Goal: Use online tool/utility: Utilize a website feature to perform a specific function

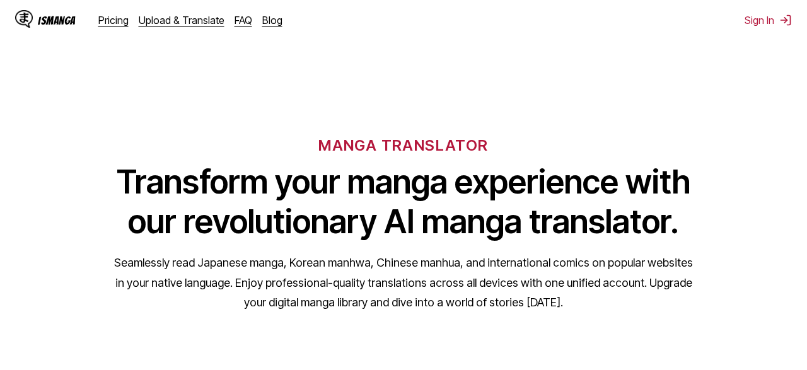
scroll to position [197, 0]
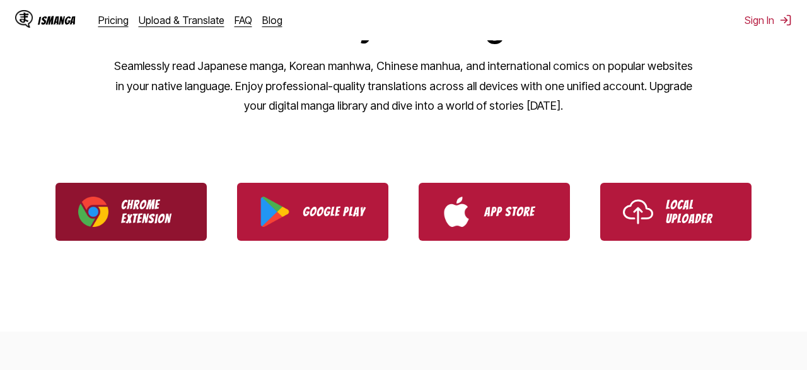
click at [170, 207] on p "Chrome Extension" at bounding box center [152, 212] width 63 height 28
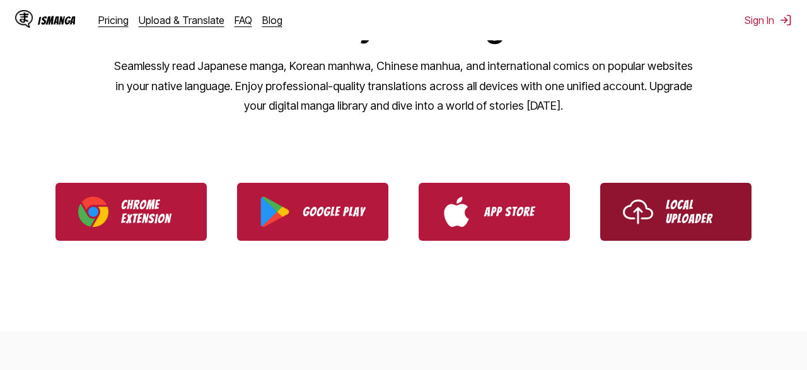
click at [631, 202] on img "Use IsManga Local Uploader" at bounding box center [638, 212] width 30 height 30
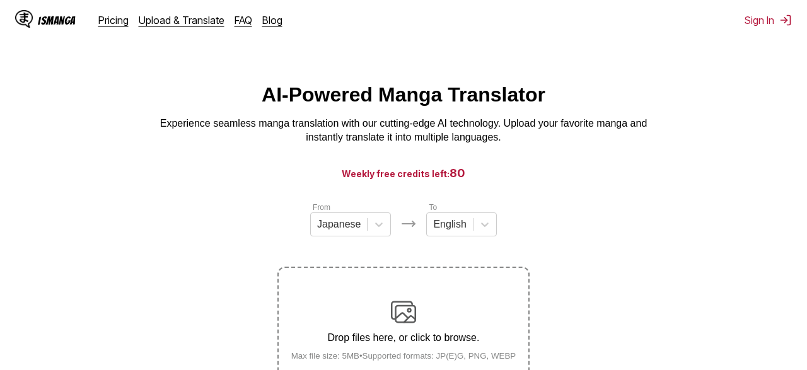
scroll to position [131, 0]
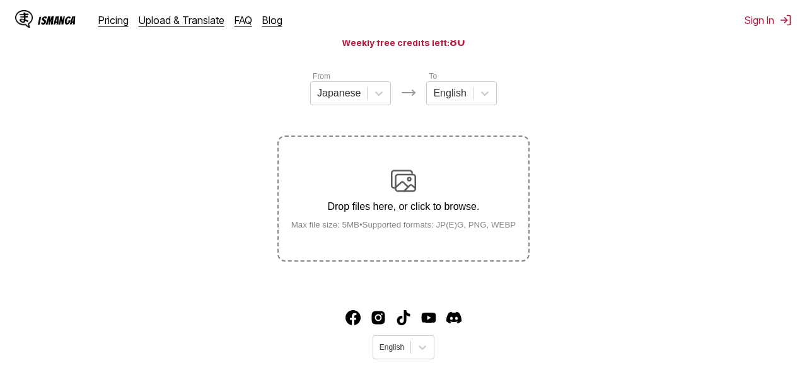
click at [407, 192] on img at bounding box center [403, 180] width 25 height 25
click at [0, 0] on input "Drop files here, or click to browse. Max file size: 5MB • Supported formats: JP…" at bounding box center [0, 0] width 0 height 0
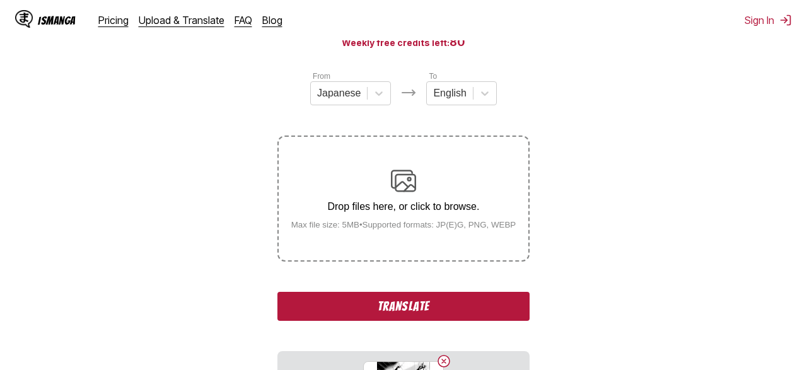
click at [416, 306] on button "Translate" at bounding box center [403, 306] width 252 height 29
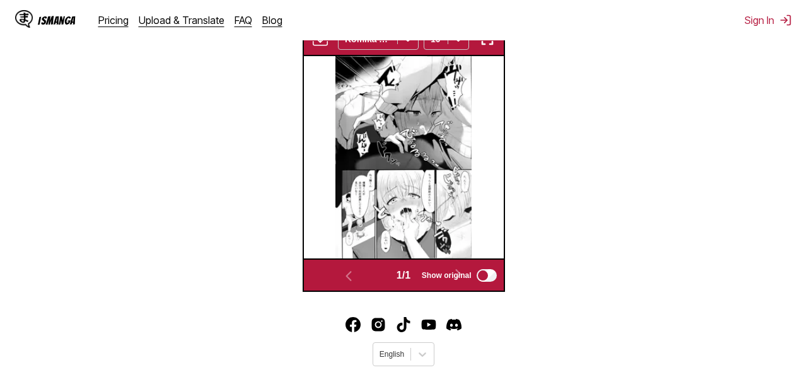
scroll to position [350, 0]
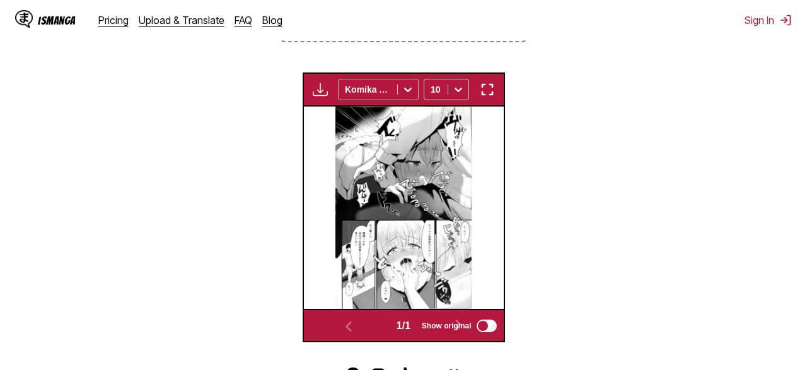
click at [405, 94] on icon at bounding box center [408, 89] width 13 height 13
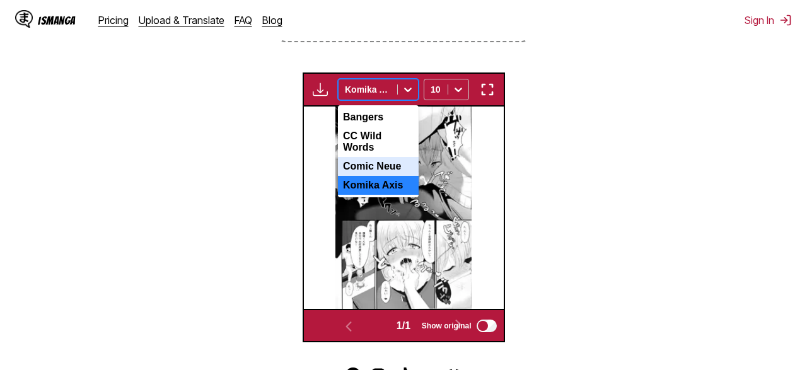
click at [395, 160] on div "Comic Neue" at bounding box center [378, 166] width 81 height 19
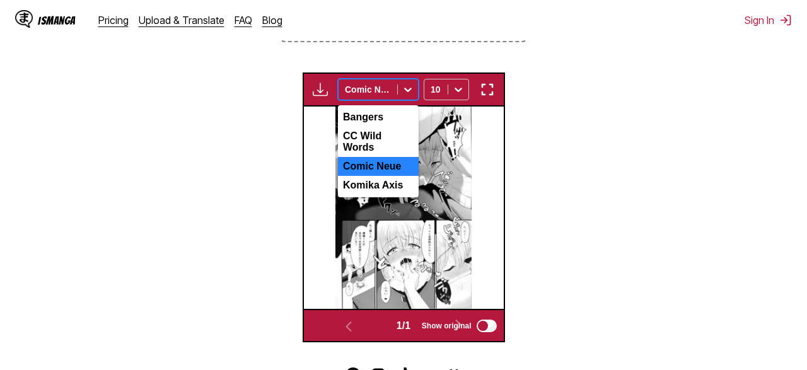
click at [405, 100] on div at bounding box center [408, 89] width 20 height 20
click at [387, 137] on div "CC Wild Words" at bounding box center [378, 142] width 81 height 30
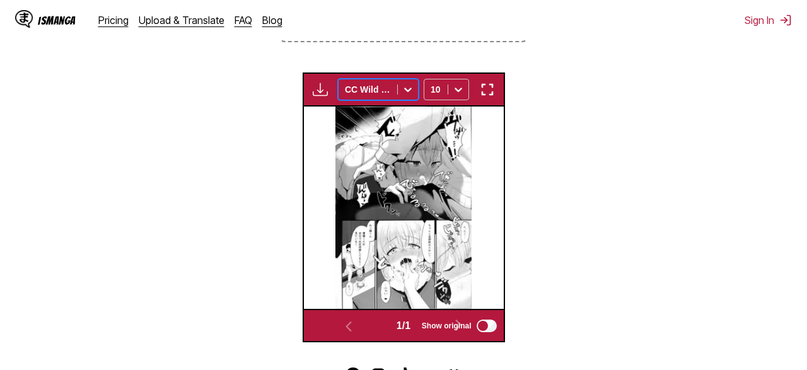
click at [400, 94] on div at bounding box center [408, 89] width 20 height 20
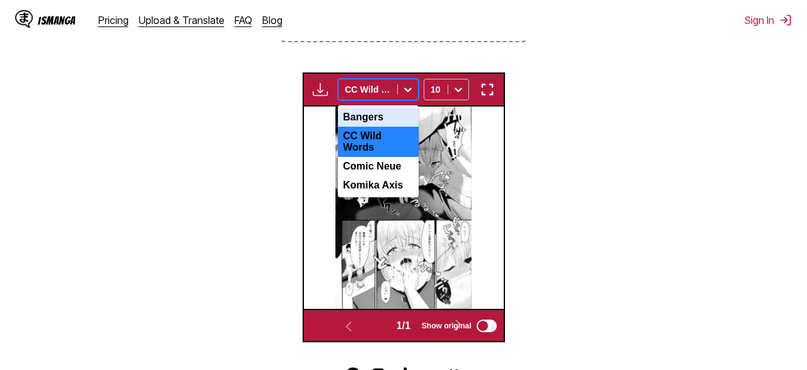
click at [385, 119] on div "Bangers" at bounding box center [378, 117] width 81 height 19
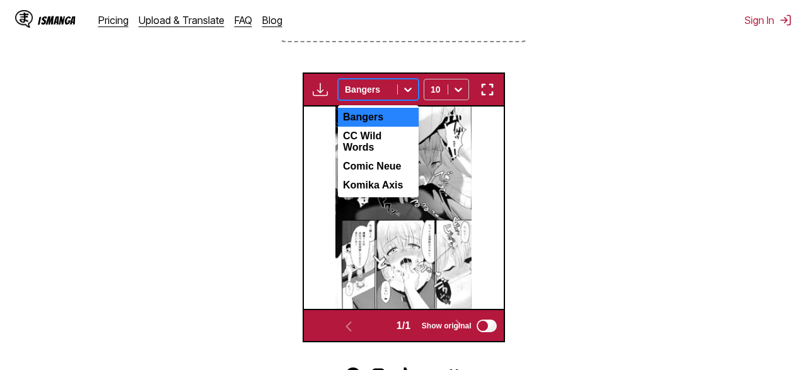
click at [412, 90] on icon at bounding box center [408, 89] width 13 height 13
click at [386, 180] on div "Komika Axis" at bounding box center [378, 185] width 81 height 19
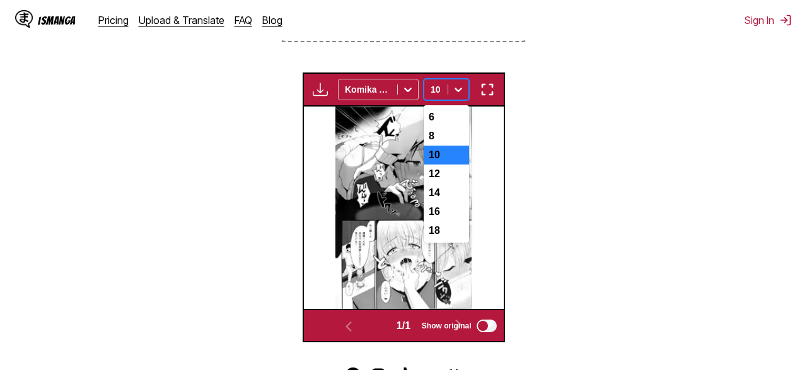
click at [464, 86] on icon at bounding box center [458, 89] width 13 height 13
click at [450, 142] on div "8" at bounding box center [446, 136] width 45 height 19
click at [458, 96] on icon at bounding box center [458, 89] width 13 height 13
click at [446, 165] on div "10" at bounding box center [446, 155] width 45 height 19
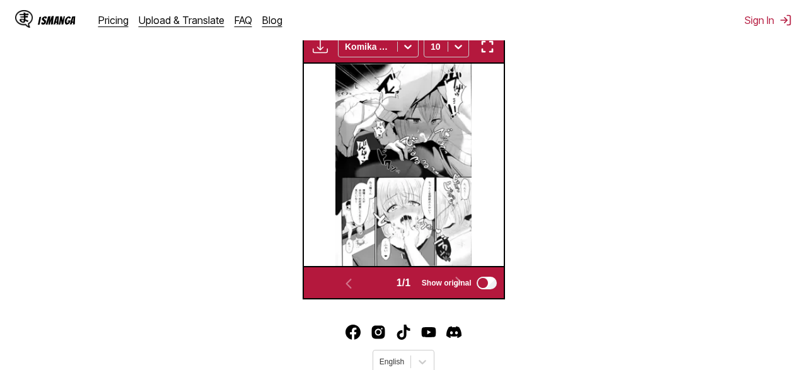
scroll to position [482, 0]
